Goal: Find contact information: Find contact information

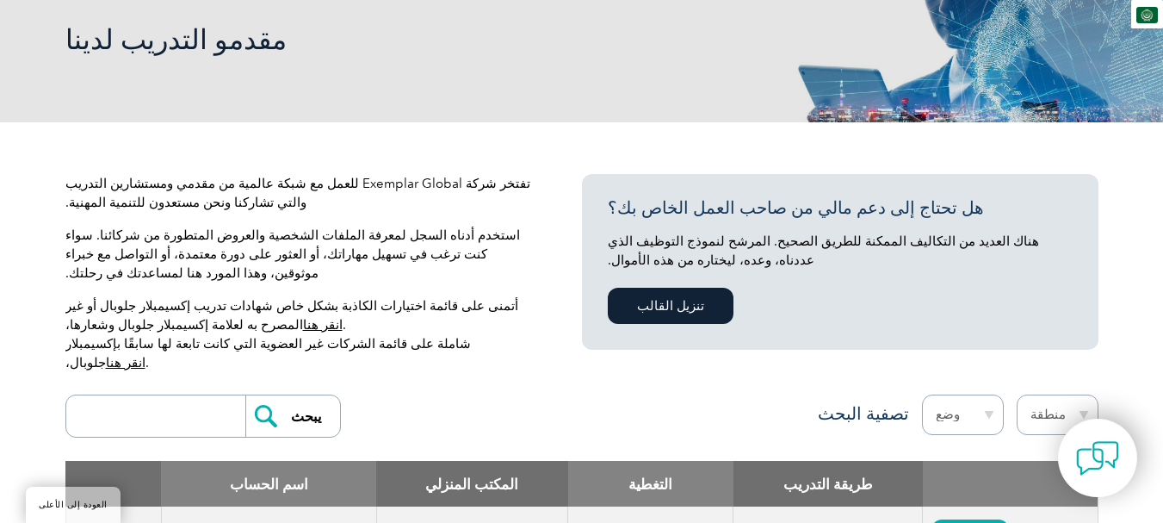
click at [146, 355] on font "انقر هنا" at bounding box center [126, 362] width 40 height 15
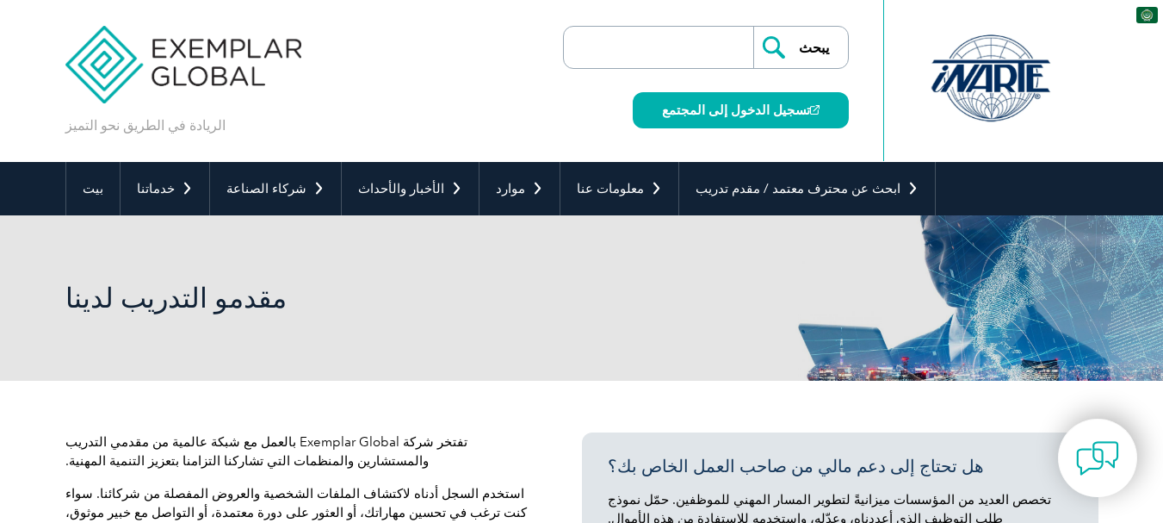
click at [174, 76] on img at bounding box center [183, 51] width 237 height 103
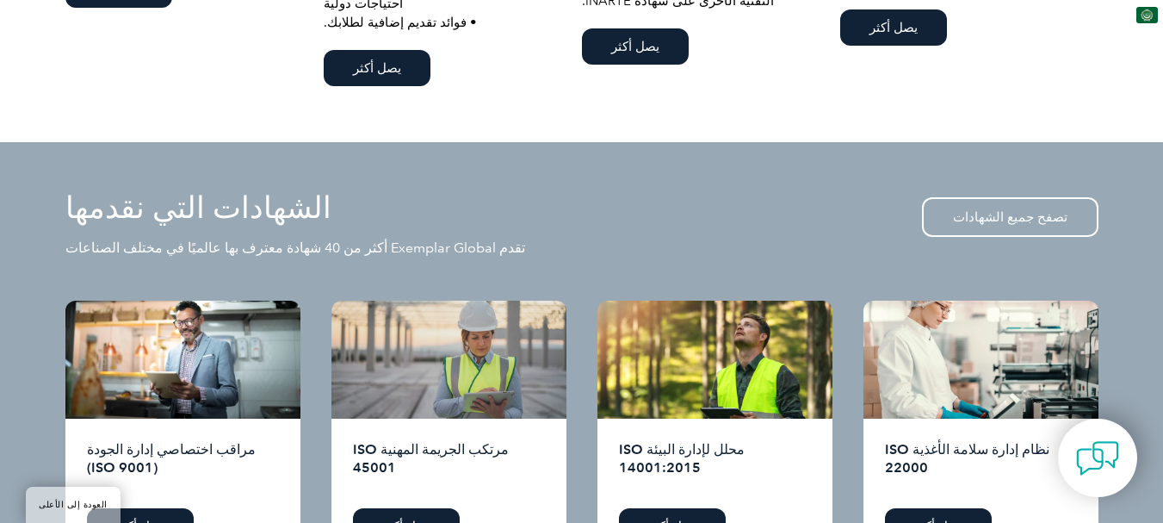
scroll to position [1550, 0]
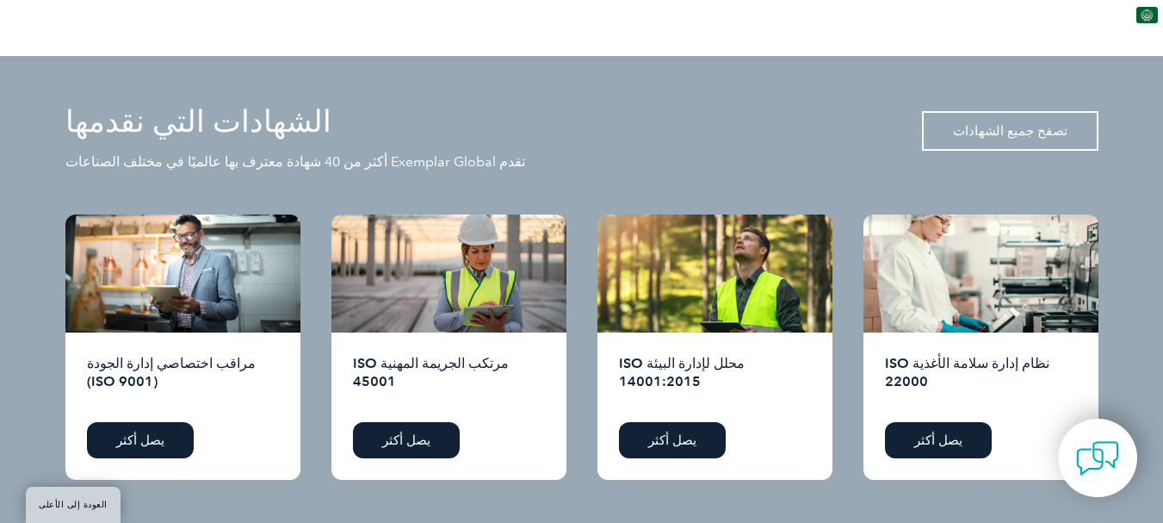
click at [1026, 123] on font "تصفح جميع الشهادات" at bounding box center [1010, 130] width 115 height 15
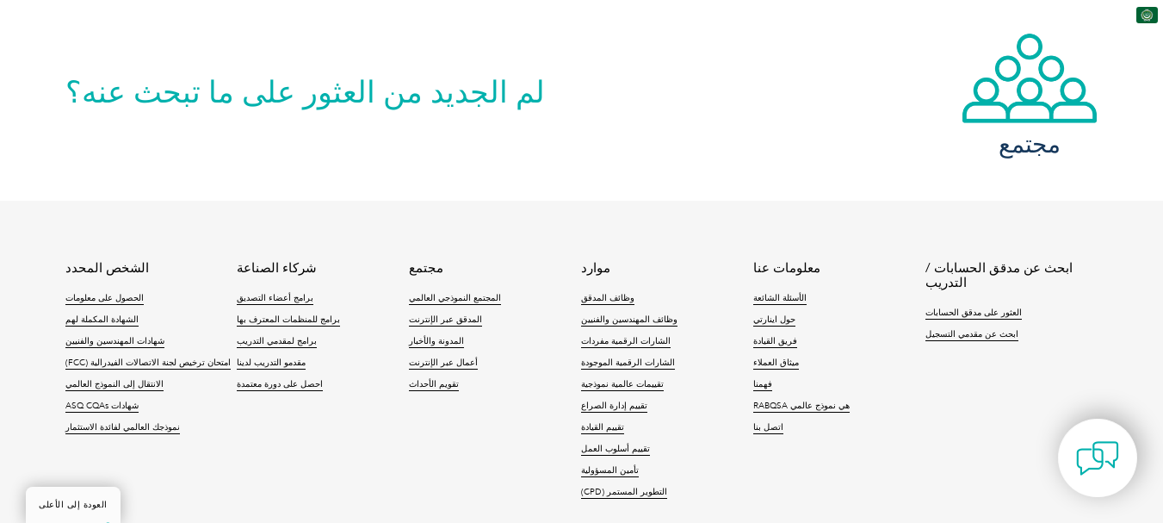
scroll to position [1775, 0]
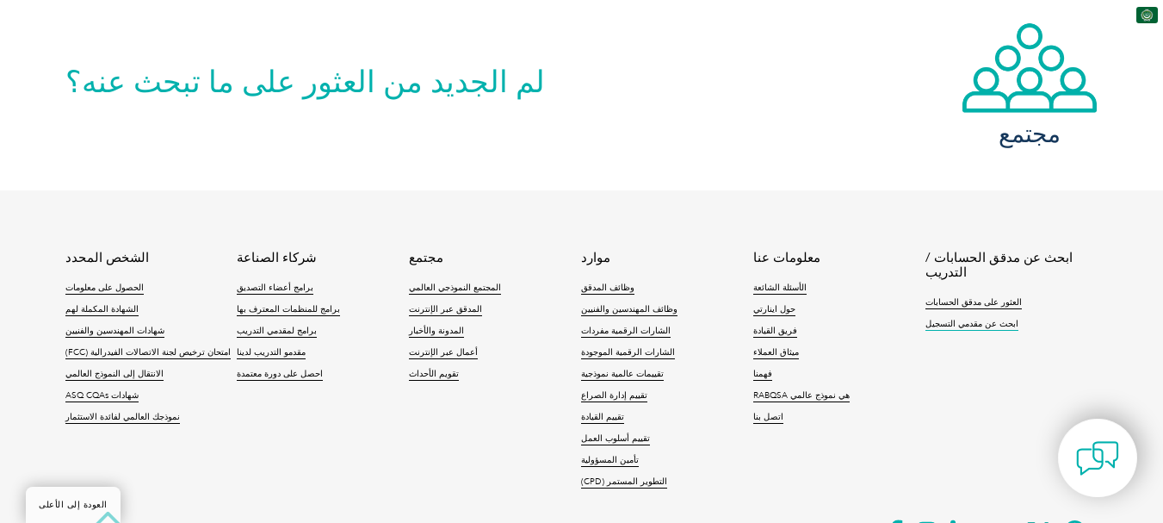
click at [952, 319] on link "ابحث عن مقدمي التسجيل" at bounding box center [972, 325] width 93 height 12
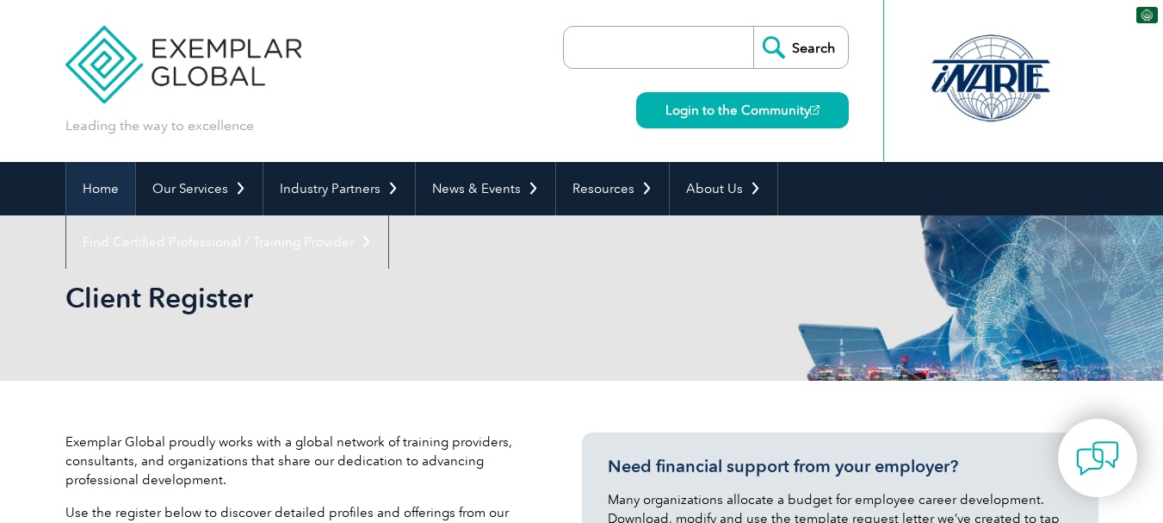
click at [115, 193] on link "Home" at bounding box center [100, 188] width 69 height 53
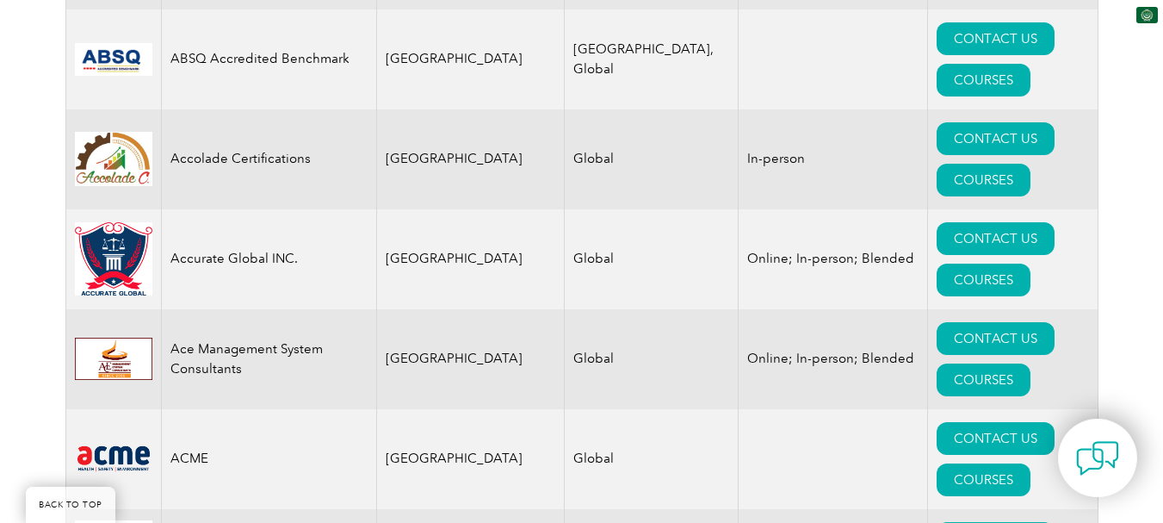
scroll to position [1119, 0]
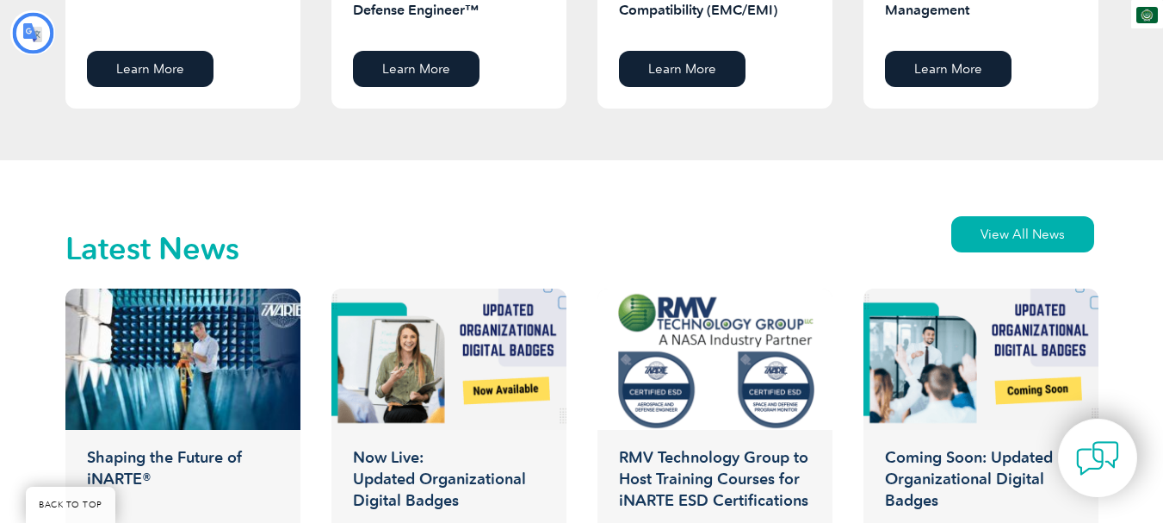
type input "يبحث"
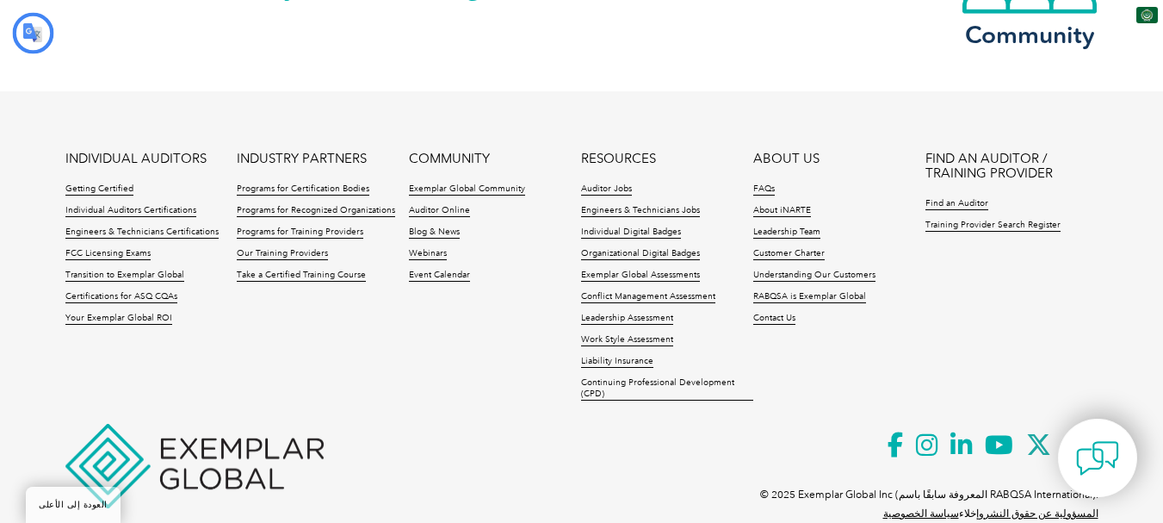
scroll to position [4020, 0]
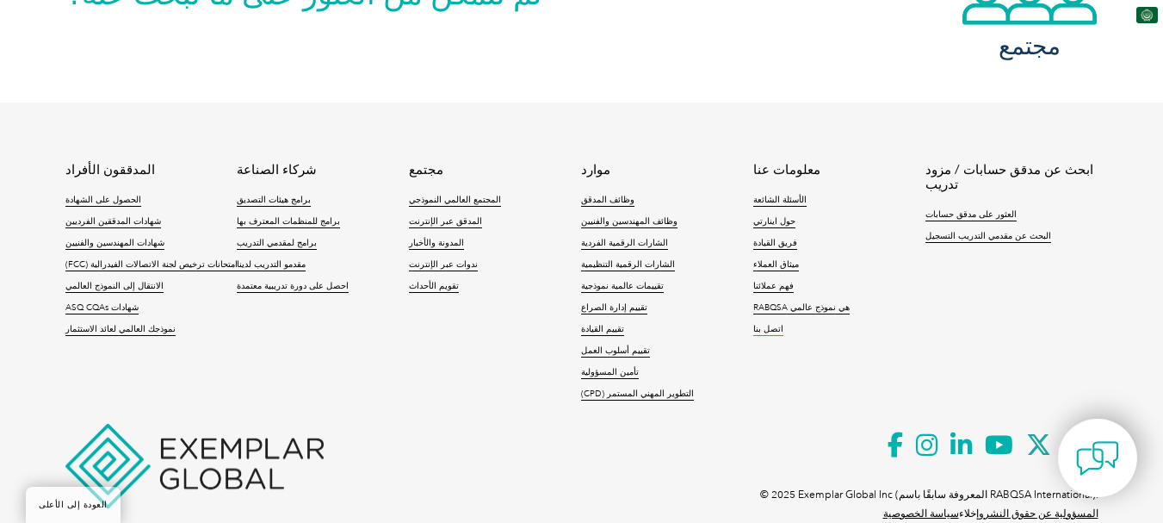
click at [767, 324] on font "اتصل بنا" at bounding box center [768, 329] width 30 height 10
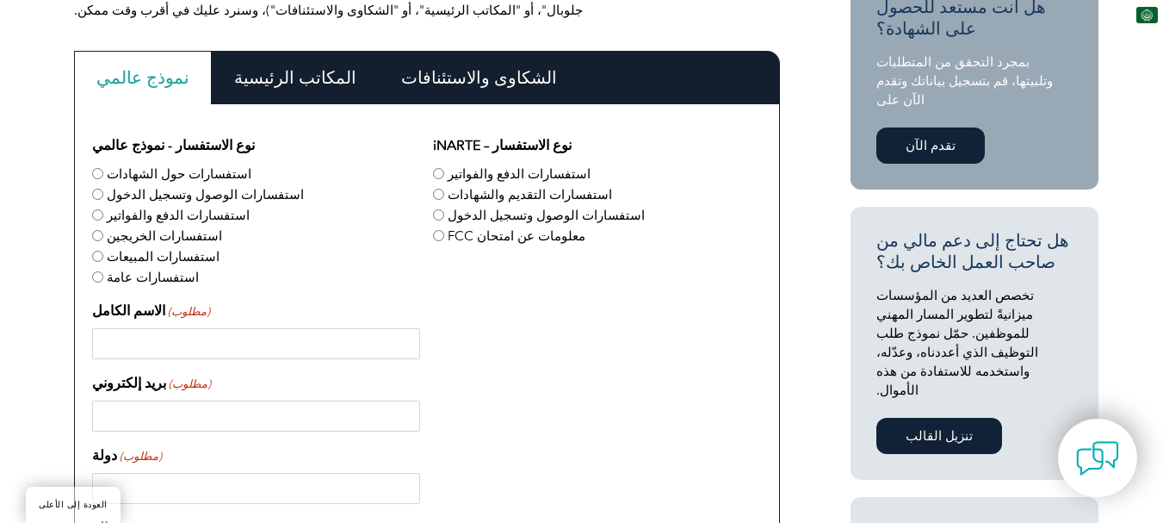
scroll to position [487, 0]
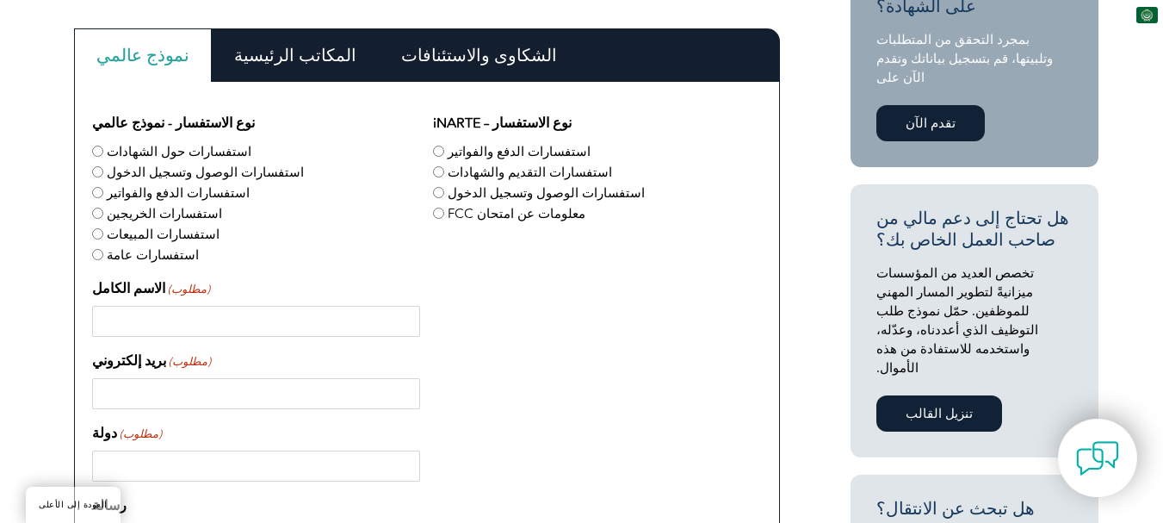
click at [312, 59] on font "المكاتب الرئيسية" at bounding box center [295, 55] width 122 height 21
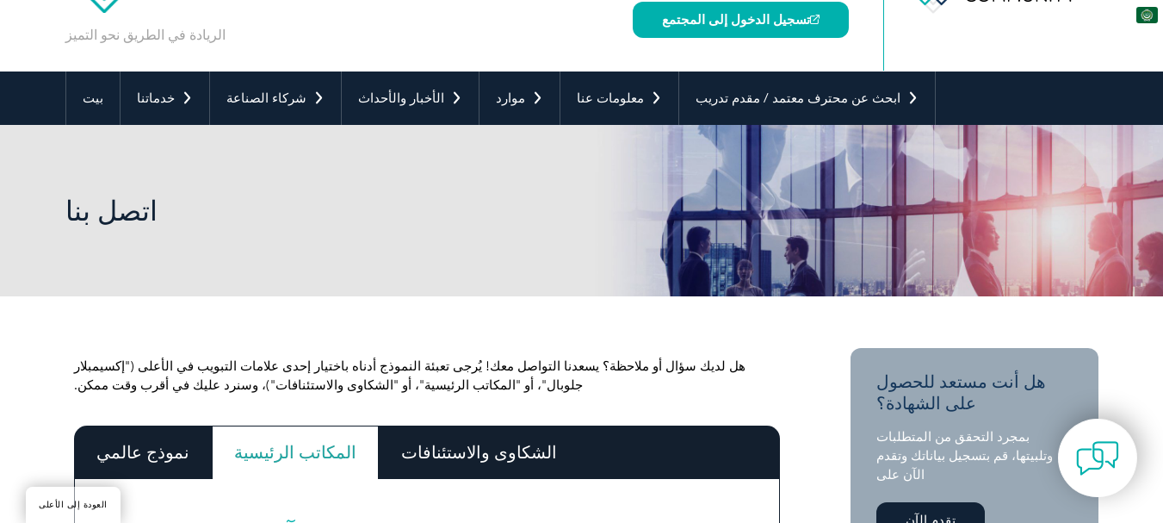
scroll to position [0, 0]
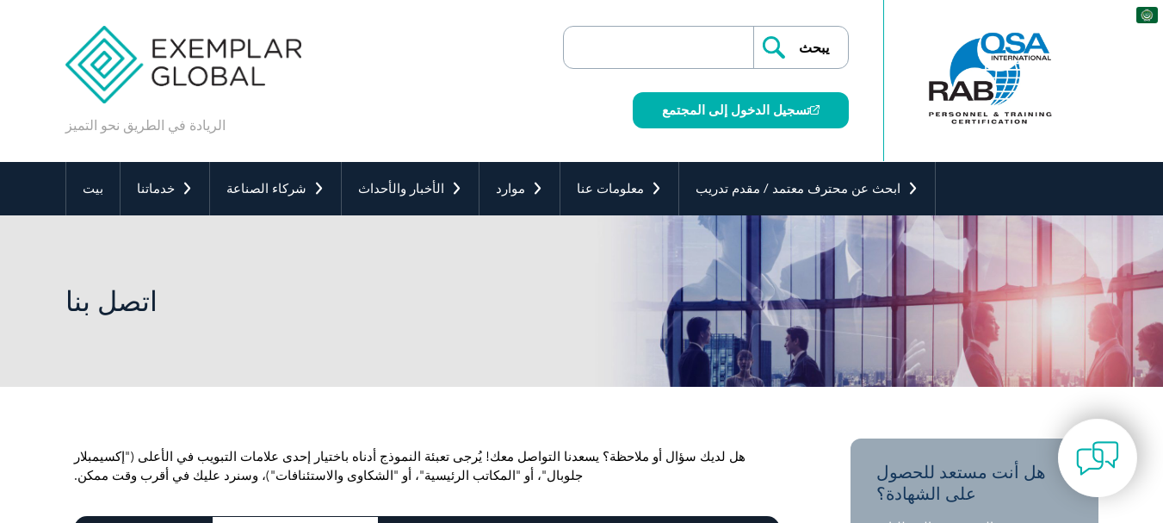
drag, startPoint x: 290, startPoint y: 47, endPoint x: 232, endPoint y: 128, distance: 99.9
click at [232, 128] on div "الريادة في الطريق نحو التميز" at bounding box center [183, 67] width 237 height 135
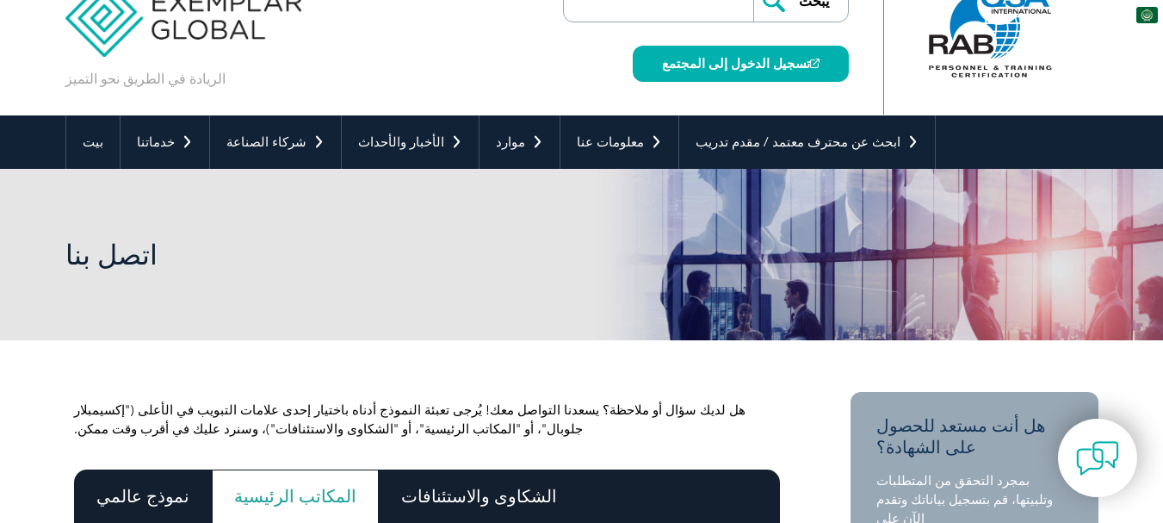
scroll to position [86, 0]
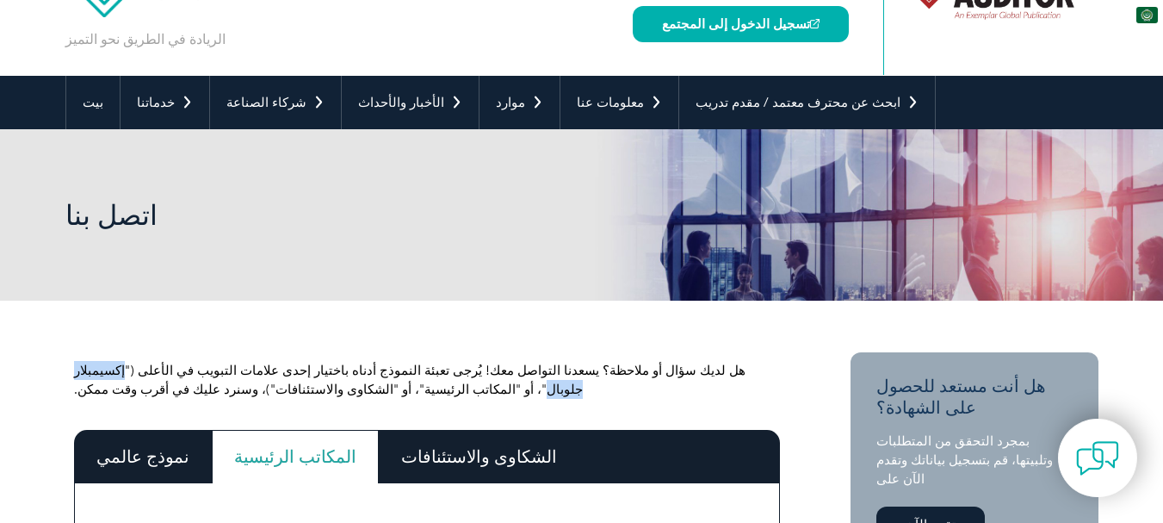
drag, startPoint x: 262, startPoint y: 374, endPoint x: 192, endPoint y: 370, distance: 69.8
click at [192, 370] on font "هل لديك سؤال أو ملاحظة؟ يسعدنا التواصل معك! يُرجى تعبئة النموذج أدناه باختيار إ…" at bounding box center [410, 380] width 672 height 34
copy font "إكسيمبلار جلوبال"
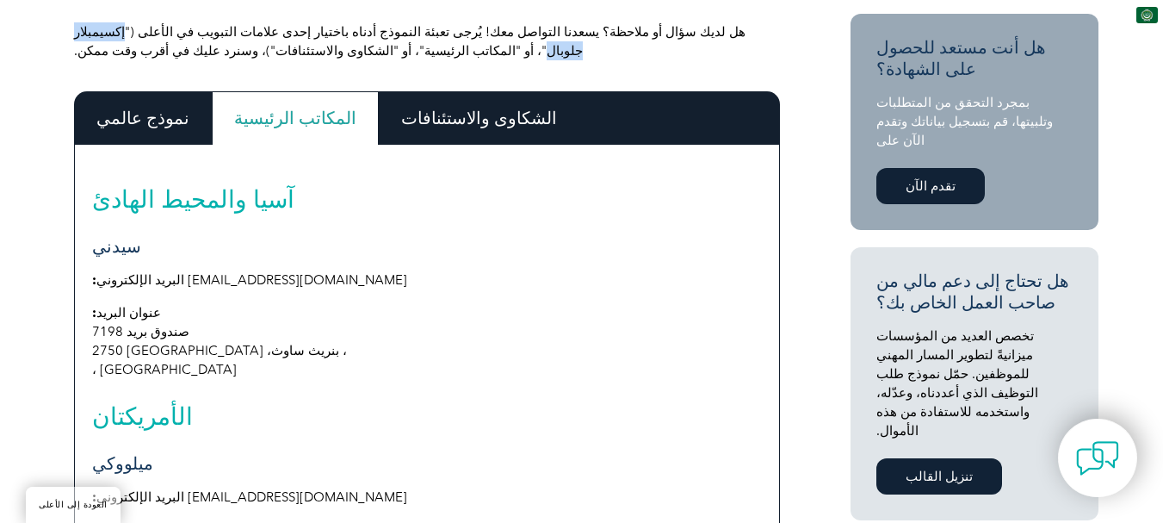
scroll to position [431, 0]
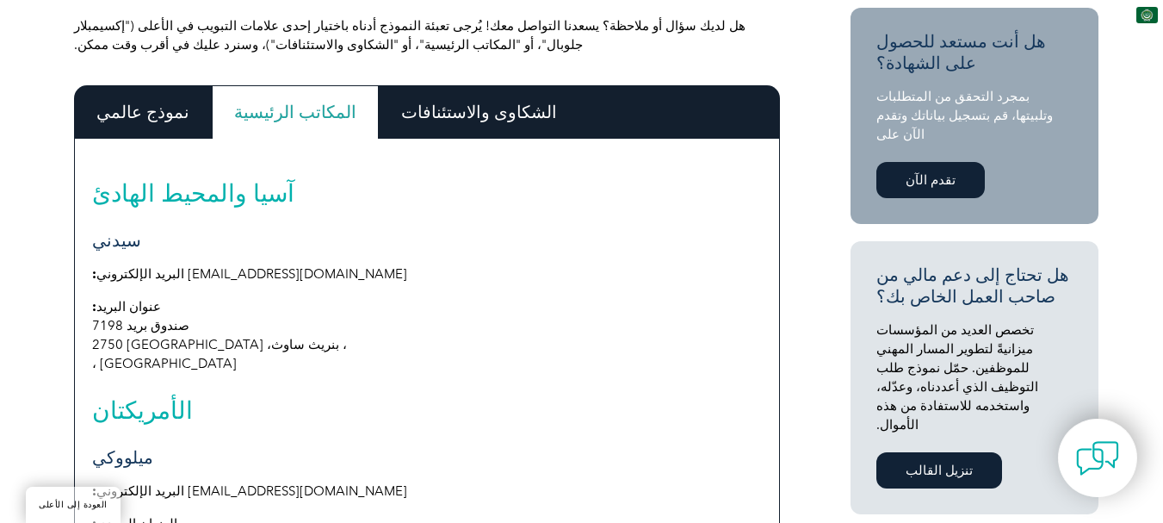
click at [466, 109] on font "الشكاوى والاستئنافات" at bounding box center [479, 112] width 156 height 21
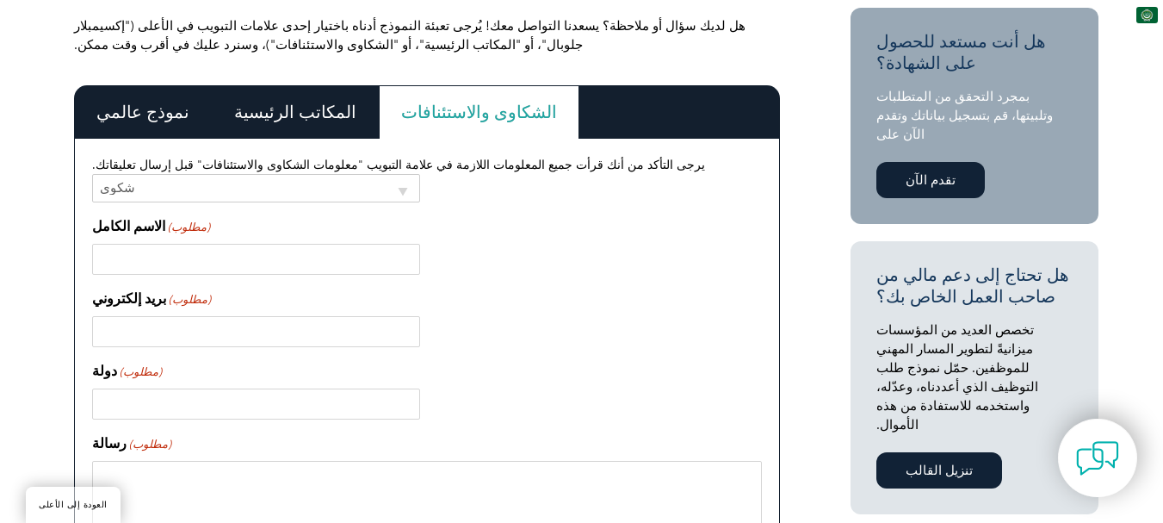
click at [252, 109] on font "المكاتب الرئيسية" at bounding box center [295, 112] width 122 height 21
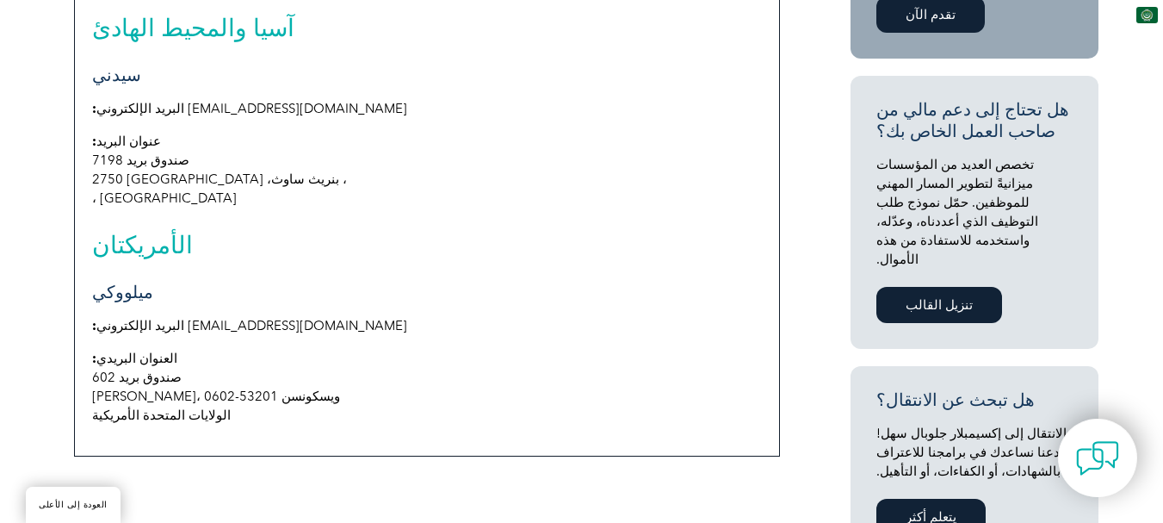
scroll to position [603, 0]
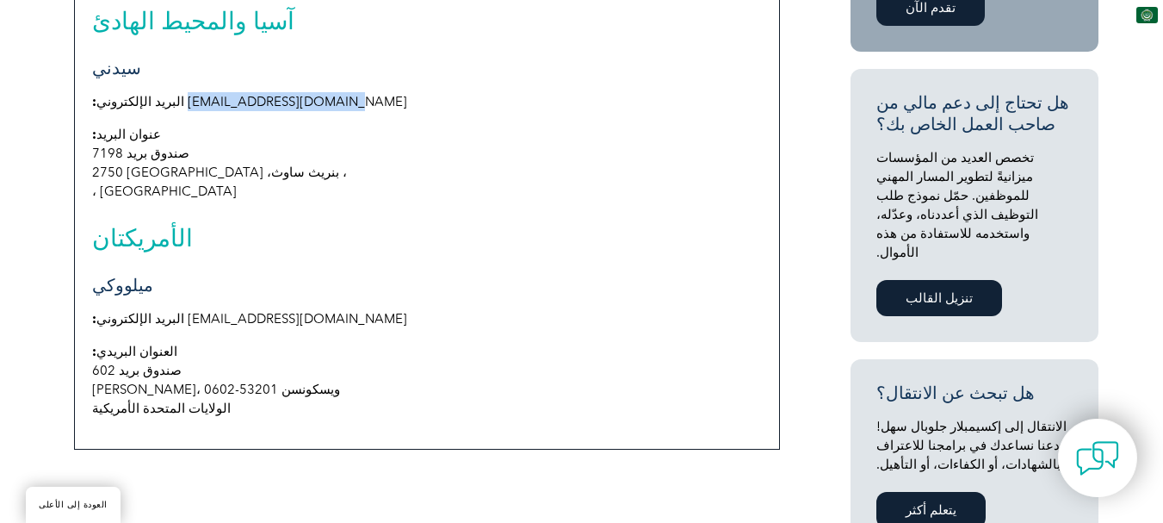
drag, startPoint x: 320, startPoint y: 102, endPoint x: 169, endPoint y: 100, distance: 151.6
click at [169, 100] on p "البريد الإلكتروني: [EMAIL_ADDRESS][DOMAIN_NAME]" at bounding box center [427, 101] width 670 height 19
copy font "[EMAIL_ADDRESS][DOMAIN_NAME]"
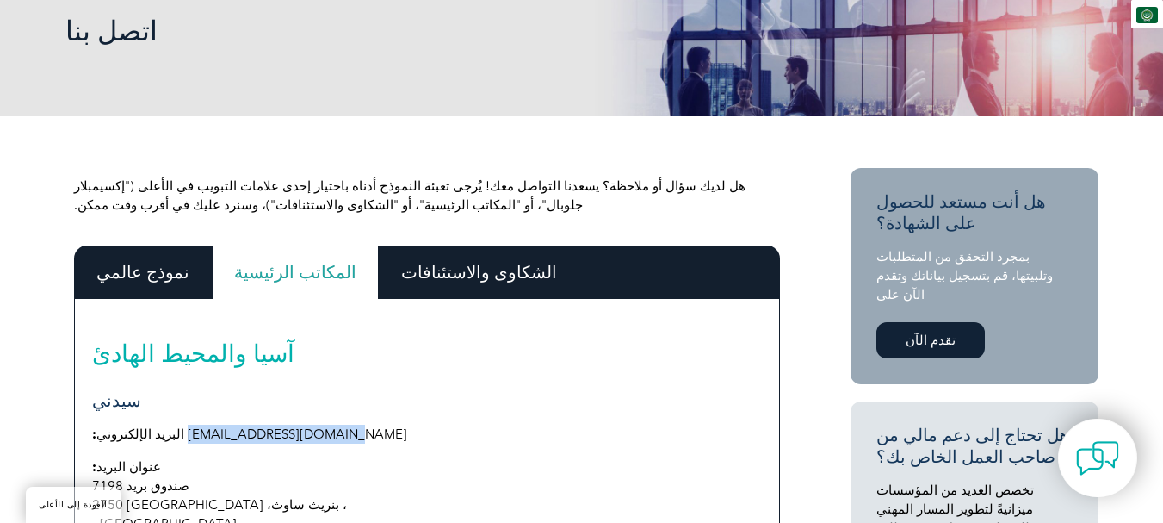
scroll to position [344, 0]
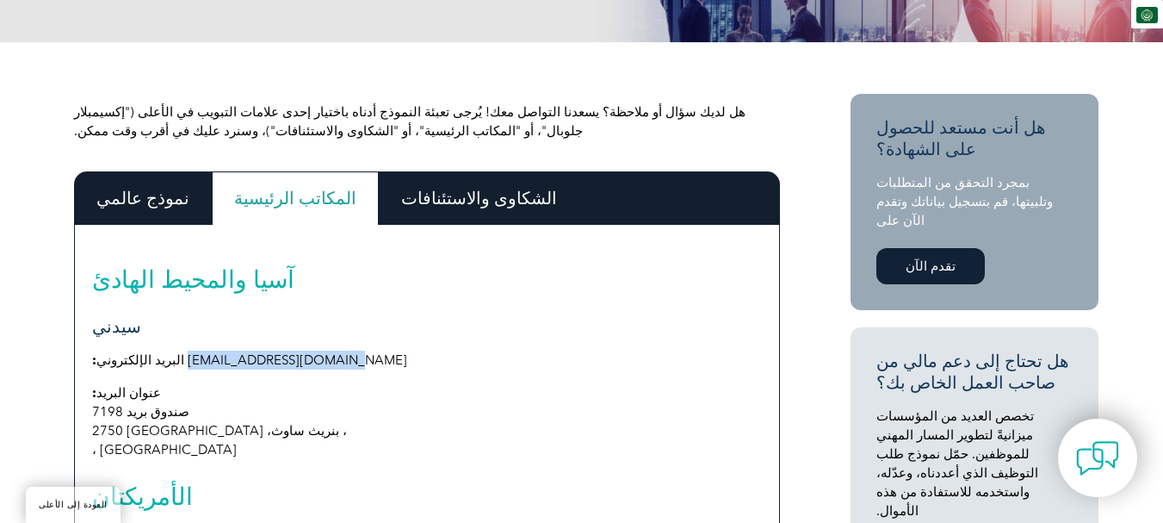
copy font "[EMAIL_ADDRESS][DOMAIN_NAME]"
